Goal: Information Seeking & Learning: Learn about a topic

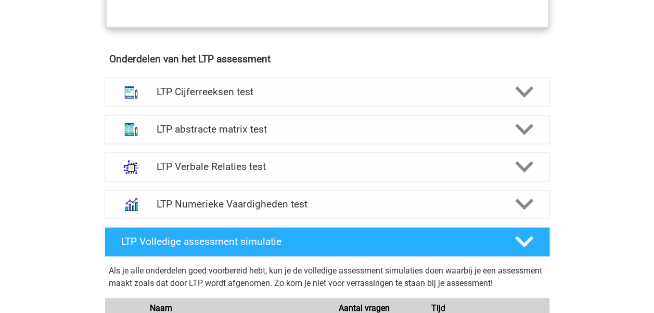
scroll to position [676, 0]
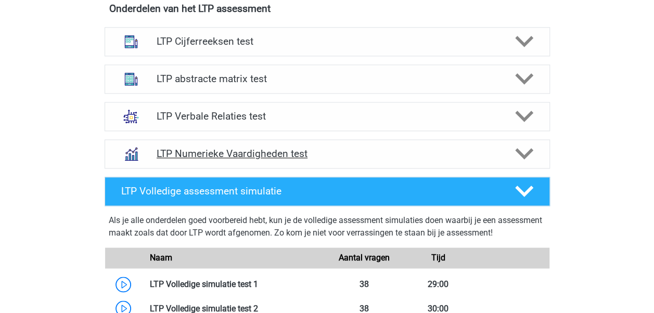
click at [517, 149] on polygon at bounding box center [524, 153] width 18 height 11
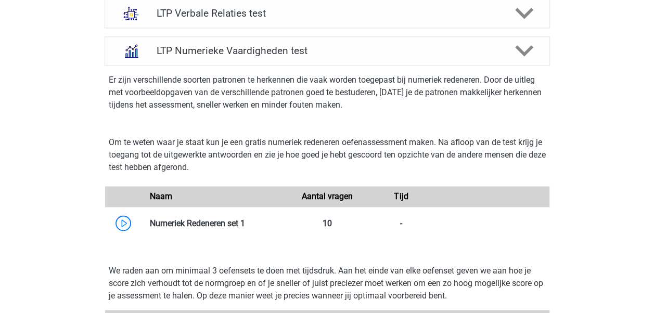
scroll to position [780, 0]
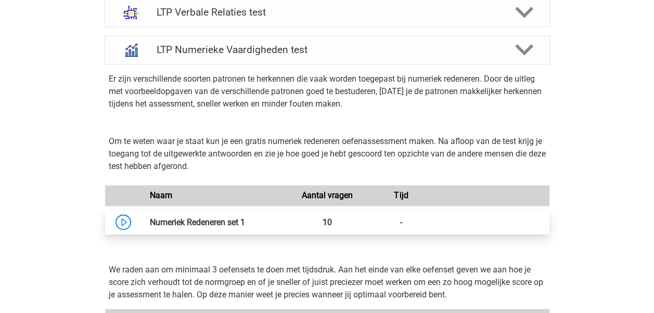
click at [245, 219] on link at bounding box center [245, 222] width 0 height 10
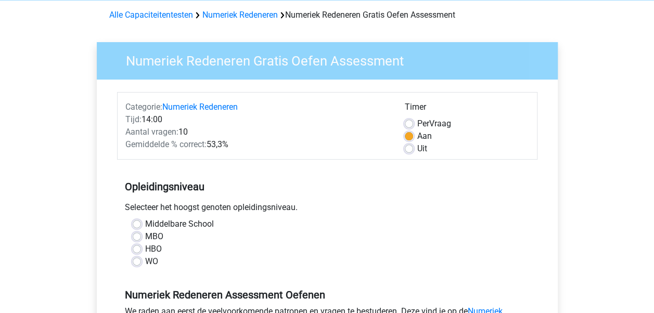
scroll to position [104, 0]
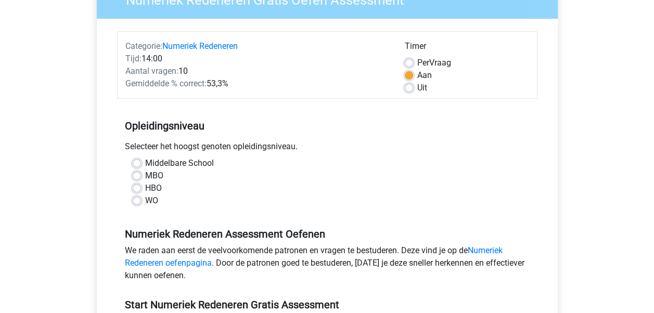
click at [145, 188] on label "HBO" at bounding box center [153, 188] width 17 height 12
click at [138, 188] on input "HBO" at bounding box center [137, 187] width 8 height 10
radio input "true"
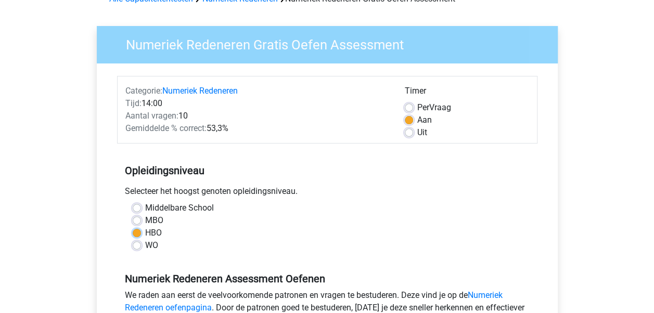
scroll to position [52, 0]
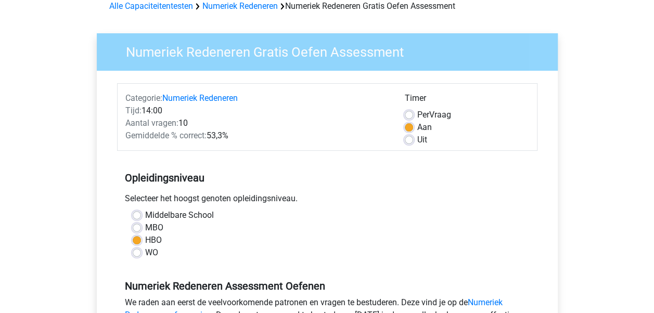
click at [417, 137] on label "Uit" at bounding box center [422, 140] width 10 height 12
click at [409, 137] on input "Uit" at bounding box center [409, 139] width 8 height 10
radio input "true"
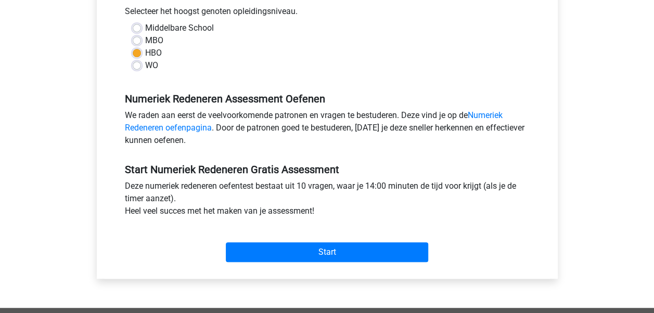
scroll to position [260, 0]
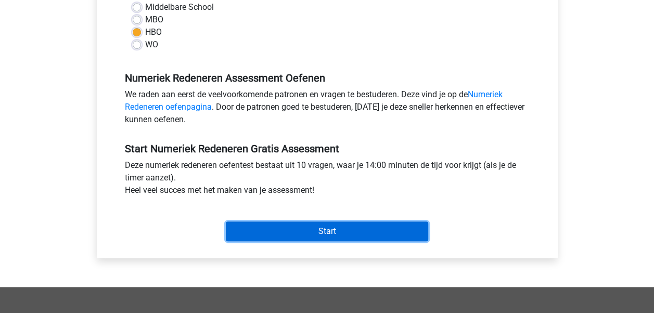
click at [339, 228] on input "Start" at bounding box center [327, 232] width 202 height 20
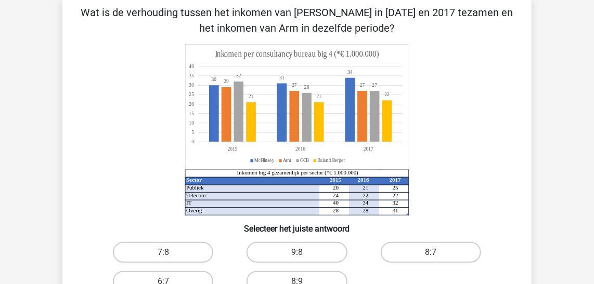
scroll to position [5, 0]
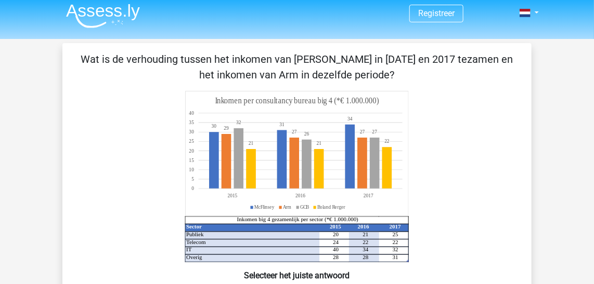
drag, startPoint x: 95, startPoint y: 59, endPoint x: 394, endPoint y: 70, distance: 299.3
click at [394, 70] on p "Wat is de verhouding tussen het inkomen van McFlinsey in 2015 en 2017 tezamen e…" at bounding box center [297, 66] width 436 height 31
drag, startPoint x: 394, startPoint y: 70, endPoint x: 333, endPoint y: 68, distance: 61.4
click at [333, 68] on p "Wat is de verhouding tussen het inkomen van McFlinsey in 2015 en 2017 tezamen e…" at bounding box center [297, 66] width 436 height 31
click at [124, 61] on p "Wat is de verhouding tussen het inkomen van McFlinsey in 2015 en 2017 tezamen e…" at bounding box center [297, 66] width 436 height 31
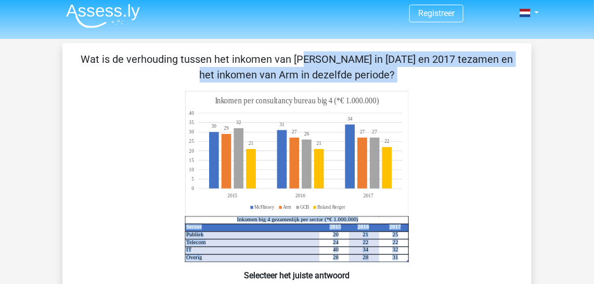
drag, startPoint x: 95, startPoint y: 60, endPoint x: 366, endPoint y: 162, distance: 290.2
click at [366, 162] on div "Wat is de verhouding tussen het inkomen van McFlinsey in 2015 en 2017 tezamen e…" at bounding box center [297, 214] width 461 height 326
click at [128, 57] on p "Wat is de verhouding tussen het inkomen van McFlinsey in 2015 en 2017 tezamen e…" at bounding box center [297, 66] width 436 height 31
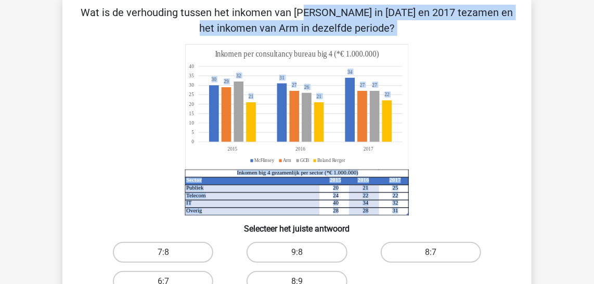
drag, startPoint x: 93, startPoint y: 59, endPoint x: 465, endPoint y: 106, distance: 374.7
click at [465, 106] on div "Wat is de verhouding tussen het inkomen van McFlinsey in 2015 en 2017 tezamen e…" at bounding box center [297, 168] width 461 height 326
copy div "Wat is de verhouding tussen het inkomen van McFlinsey in 2015 en 2017 tezamen e…"
click at [457, 108] on icon "Sector 2015 2016 2017 Publiek 20 21 25 Telecom 24 22 22 IT 40 34 32 Overig 28 2…" at bounding box center [296, 130] width 419 height 172
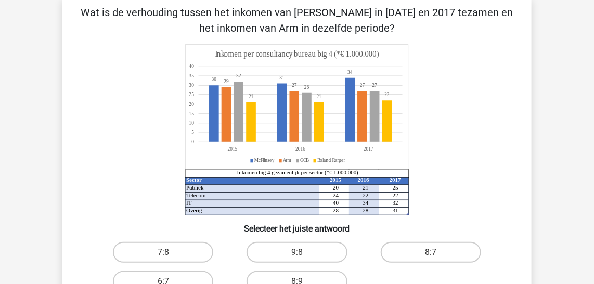
click at [216, 100] on icon at bounding box center [282, 110] width 146 height 64
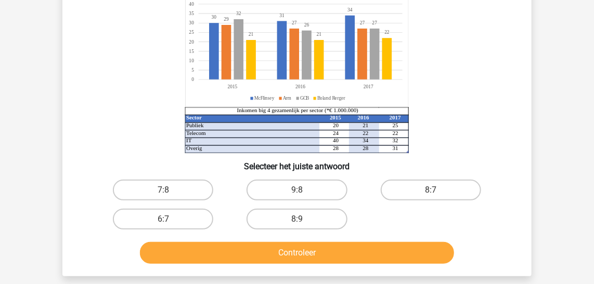
scroll to position [99, 0]
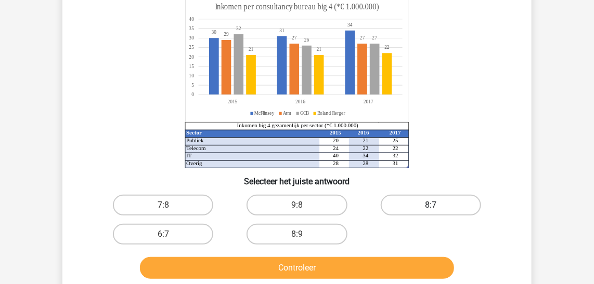
click at [417, 201] on label "8:7" at bounding box center [431, 205] width 100 height 21
click at [431, 205] on input "8:7" at bounding box center [434, 208] width 7 height 7
radio input "true"
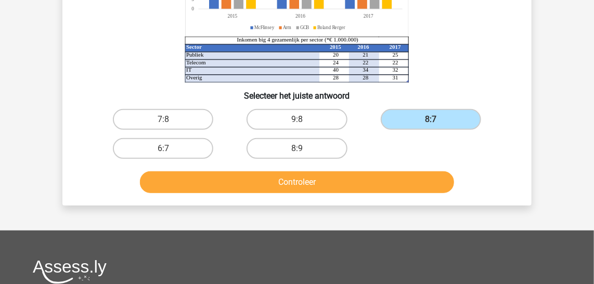
scroll to position [193, 0]
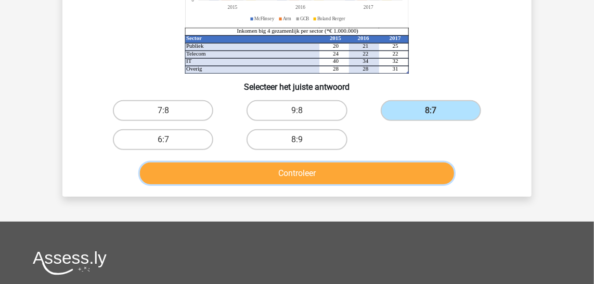
click at [310, 171] on button "Controleer" at bounding box center [297, 174] width 315 height 22
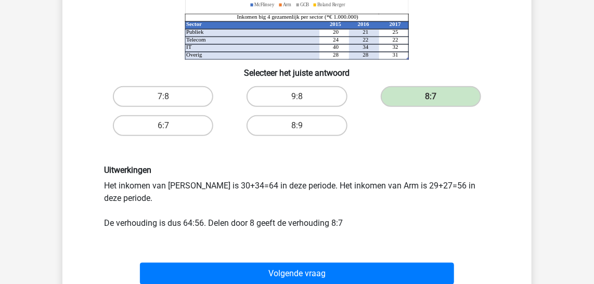
scroll to position [288, 0]
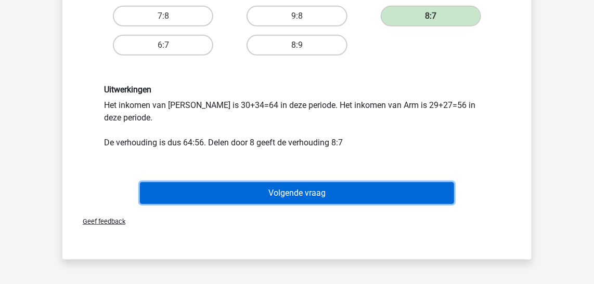
click at [297, 196] on button "Volgende vraag" at bounding box center [297, 194] width 315 height 22
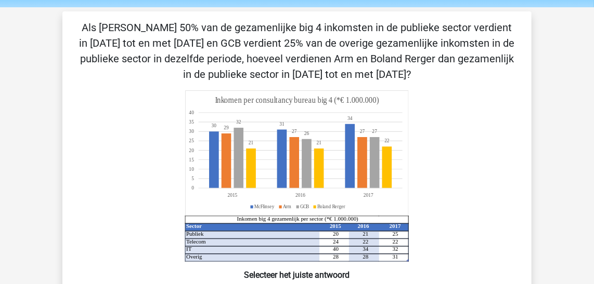
scroll to position [1, 0]
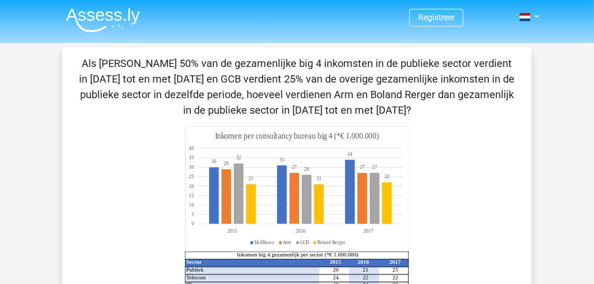
drag, startPoint x: 237, startPoint y: 206, endPoint x: 154, endPoint y: 131, distance: 112.3
click at [154, 131] on icon "Sector 2015 2016 2017 Publiek 20 21 25 Telecom 24 22 22 IT 40 34 32 Overig 28 2…" at bounding box center [296, 212] width 419 height 172
drag, startPoint x: 390, startPoint y: 109, endPoint x: 82, endPoint y: 64, distance: 311.2
click at [82, 64] on p "Als McFlinsey 50% van de gezamenlijke big 4 inkomsten in de publieke sector ver…" at bounding box center [297, 87] width 436 height 62
drag, startPoint x: 82, startPoint y: 64, endPoint x: 130, endPoint y: 149, distance: 97.8
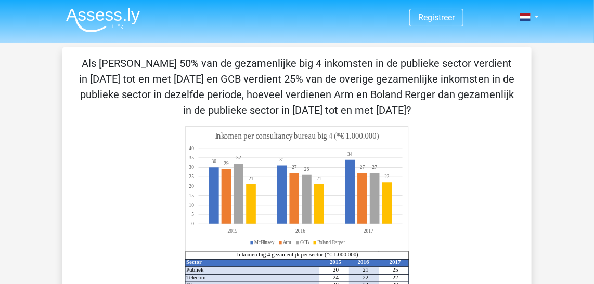
click at [130, 149] on icon "Sector 2015 2016 2017 Publiek 20 21 25 Telecom 24 22 22 IT 40 34 32 Overig 28 2…" at bounding box center [296, 212] width 419 height 172
drag, startPoint x: 82, startPoint y: 62, endPoint x: 401, endPoint y: 111, distance: 322.5
click at [401, 111] on p "Als McFlinsey 50% van de gezamenlijke big 4 inkomsten in de publieke sector ver…" at bounding box center [297, 87] width 436 height 62
drag, startPoint x: 401, startPoint y: 111, endPoint x: 334, endPoint y: 91, distance: 69.4
drag, startPoint x: 334, startPoint y: 91, endPoint x: 153, endPoint y: 135, distance: 186.7
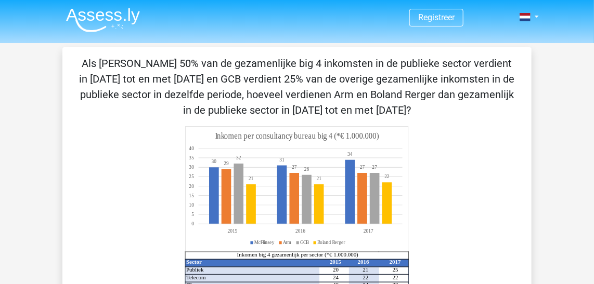
click at [153, 135] on icon "Sector 2015 2016 2017 Publiek 20 21 25 Telecom 24 22 22 IT 40 34 32 Overig 28 2…" at bounding box center [296, 212] width 419 height 172
click at [175, 79] on p "Als McFlinsey 50% van de gezamenlijke big 4 inkomsten in de publieke sector ver…" at bounding box center [297, 87] width 436 height 62
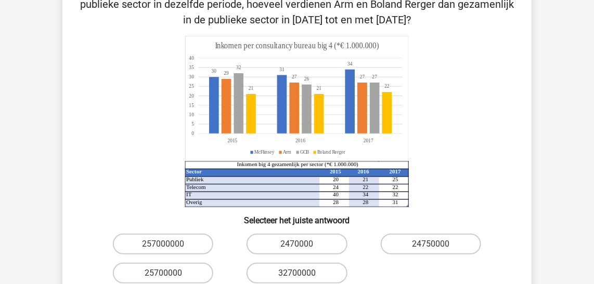
scroll to position [189, 0]
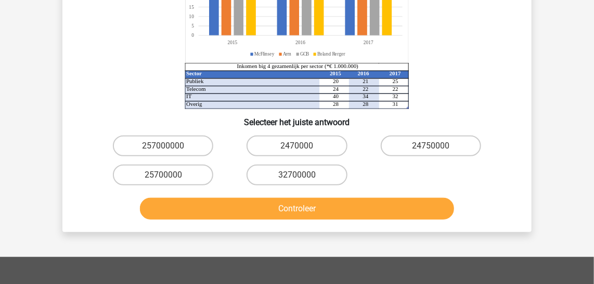
click at [342, 82] on icon "Sector 2015 2016 2017 Publiek 20 21 25 Telecom 24 22 22 IT 40 34 32 Overig 28 2…" at bounding box center [296, 24] width 419 height 172
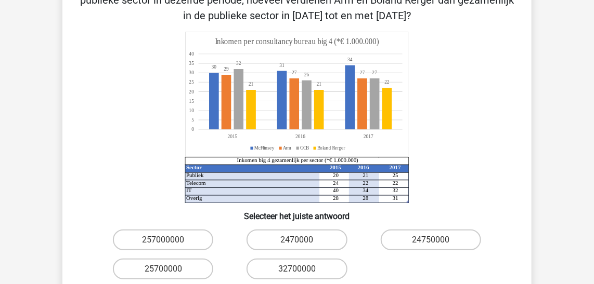
scroll to position [142, 0]
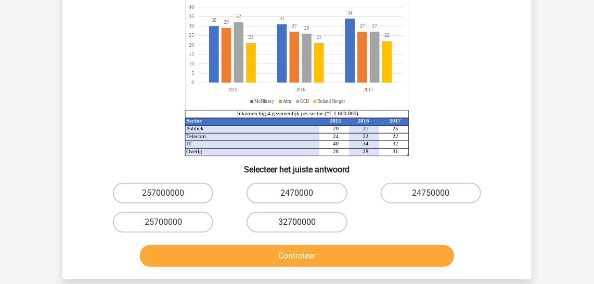
click at [320, 220] on label "32700000" at bounding box center [297, 222] width 100 height 21
click at [304, 223] on input "32700000" at bounding box center [300, 226] width 7 height 7
radio input "true"
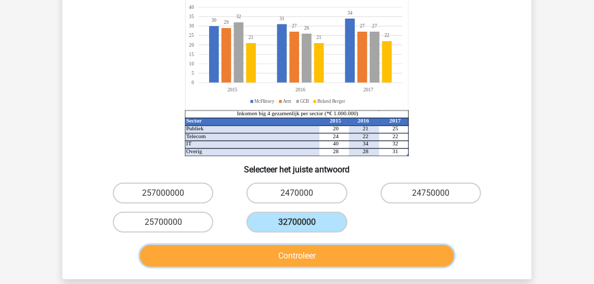
click at [308, 255] on button "Controleer" at bounding box center [297, 256] width 315 height 22
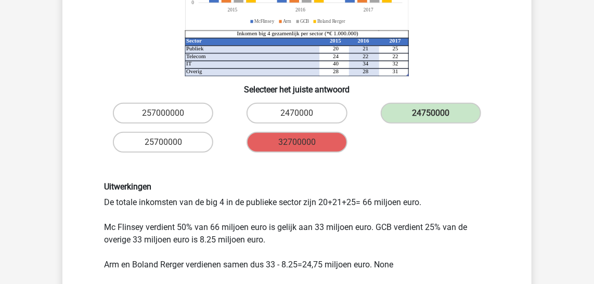
scroll to position [237, 0]
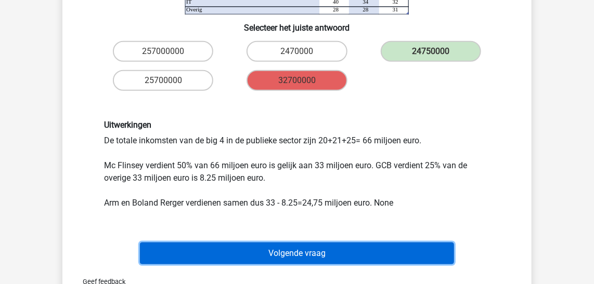
click at [364, 253] on button "Volgende vraag" at bounding box center [297, 254] width 315 height 22
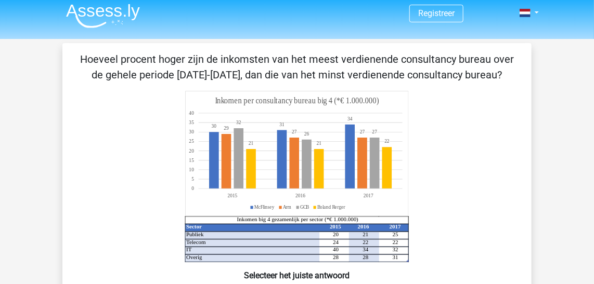
scroll to position [0, 0]
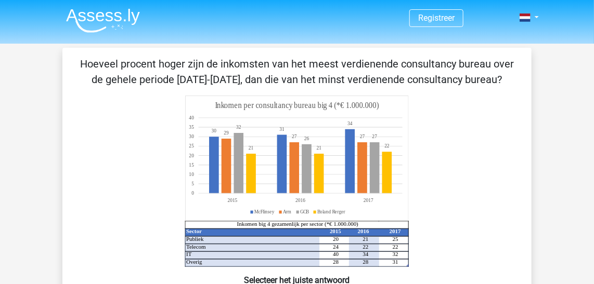
click at [237, 133] on icon at bounding box center [307, 163] width 146 height 60
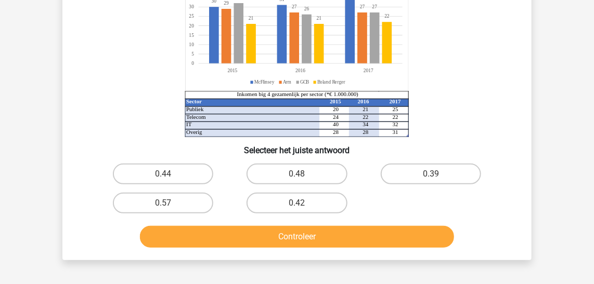
scroll to position [141, 0]
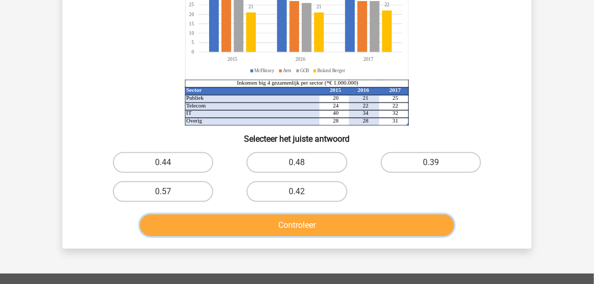
click at [271, 229] on button "Controleer" at bounding box center [297, 226] width 315 height 22
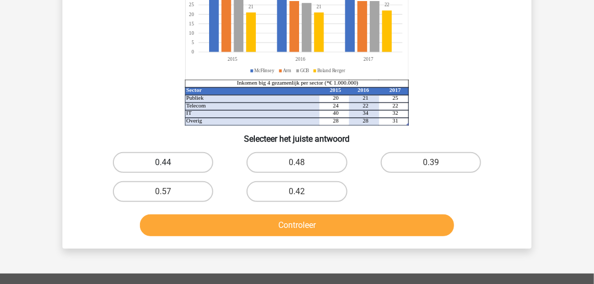
click at [182, 153] on label "0.44" at bounding box center [163, 162] width 100 height 21
click at [170, 163] on input "0.44" at bounding box center [166, 166] width 7 height 7
radio input "true"
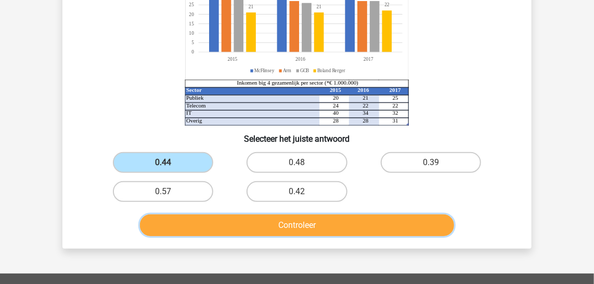
click at [248, 227] on button "Controleer" at bounding box center [297, 226] width 315 height 22
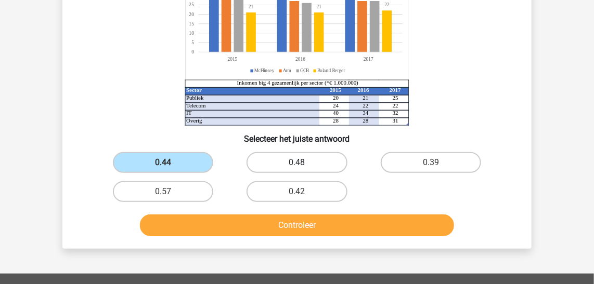
click at [275, 163] on label "0.48" at bounding box center [297, 162] width 100 height 21
click at [297, 163] on input "0.48" at bounding box center [300, 166] width 7 height 7
radio input "true"
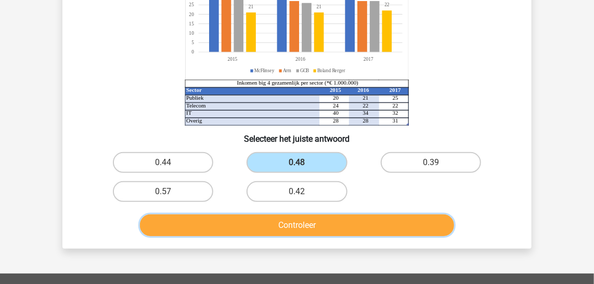
click at [278, 227] on button "Controleer" at bounding box center [297, 226] width 315 height 22
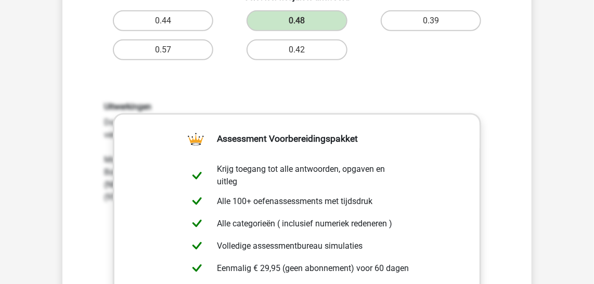
scroll to position [425, 0]
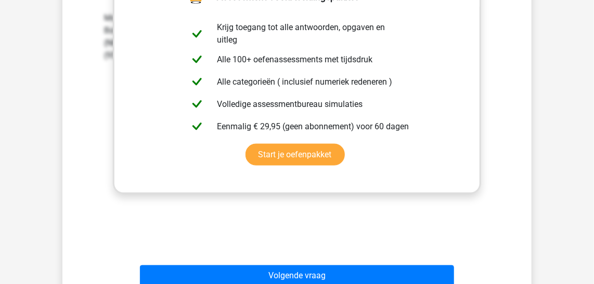
click at [278, 227] on div "Uitwerkingen Door de getallen te scannen, kun je zonder verder te rekenen zien …" at bounding box center [297, 96] width 436 height 322
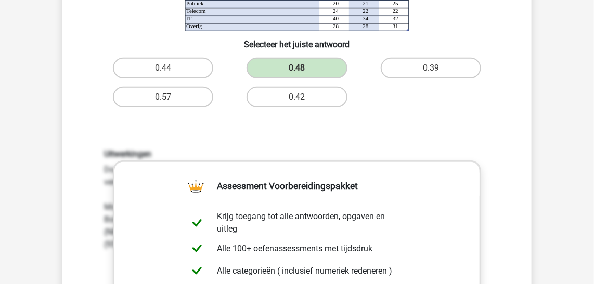
click at [214, 140] on div "Uitwerkingen Door de getallen te scannen, kun je zonder verder te rekenen zien …" at bounding box center [297, 285] width 436 height 322
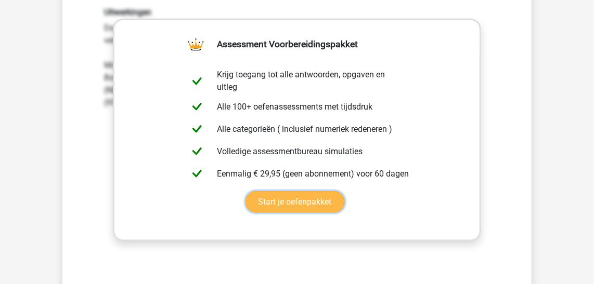
click at [269, 201] on link "Start je oefenpakket" at bounding box center [294, 202] width 99 height 22
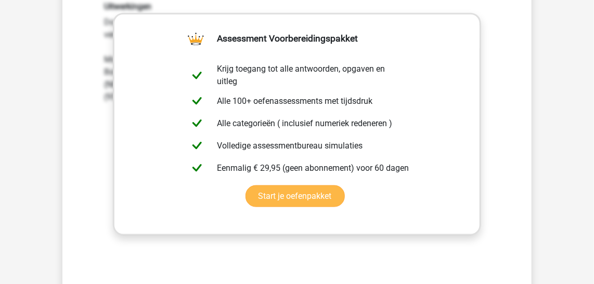
scroll to position [425, 0]
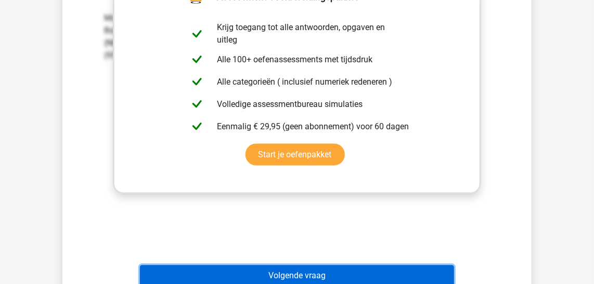
click at [307, 275] on button "Volgende vraag" at bounding box center [297, 277] width 315 height 22
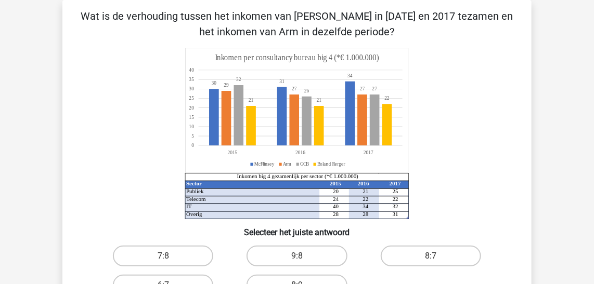
scroll to position [0, 0]
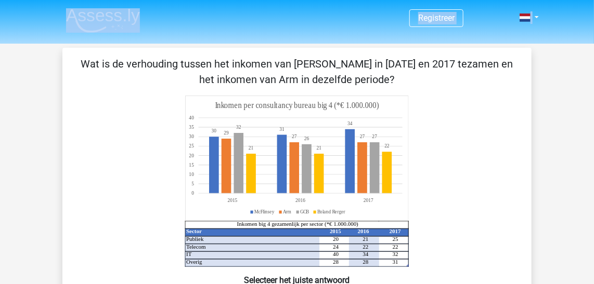
drag, startPoint x: 95, startPoint y: 15, endPoint x: 386, endPoint y: 73, distance: 297.0
click at [386, 73] on p "Wat is de verhouding tussen het inkomen van McFlinsey in 2015 en 2017 tezamen e…" at bounding box center [297, 71] width 436 height 31
drag, startPoint x: 386, startPoint y: 73, endPoint x: 353, endPoint y: 71, distance: 32.9
copy p "Wat is de verhouding tussen het inkomen van McFlinsey in 2015 en 2017 tezamen e…"
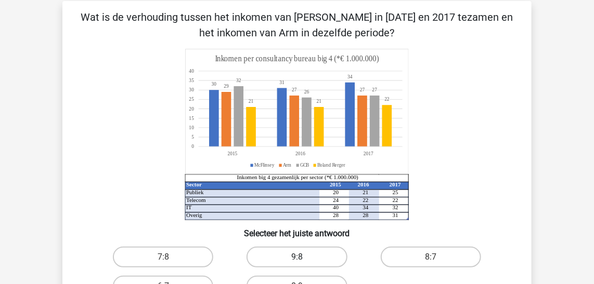
scroll to position [94, 0]
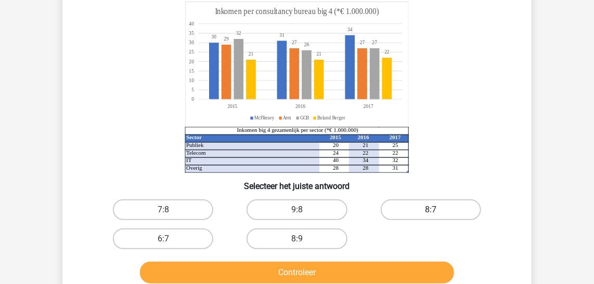
click at [433, 217] on label "8:7" at bounding box center [431, 210] width 100 height 21
click at [433, 217] on input "8:7" at bounding box center [434, 213] width 7 height 7
radio input "true"
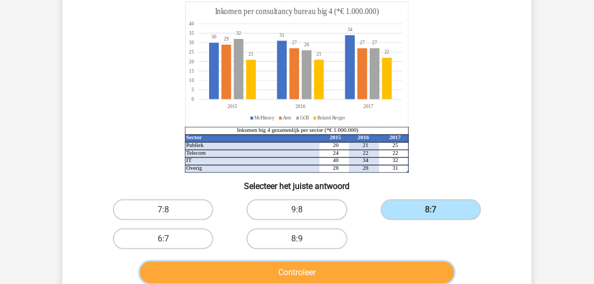
click at [335, 277] on button "Controleer" at bounding box center [297, 273] width 315 height 22
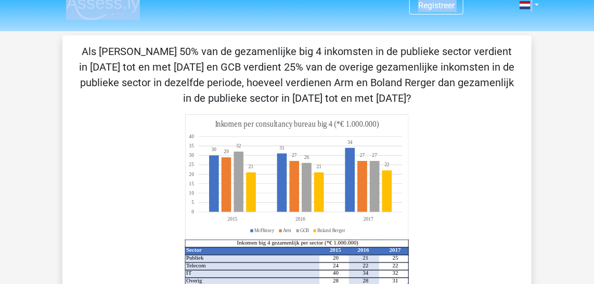
scroll to position [0, 0]
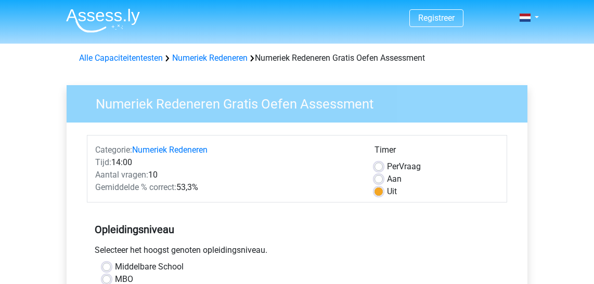
scroll to position [236, 0]
